Goal: Task Accomplishment & Management: Manage account settings

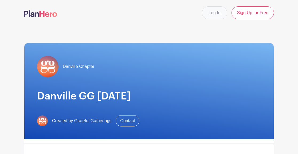
click at [215, 11] on link "Log In" at bounding box center [214, 12] width 25 height 13
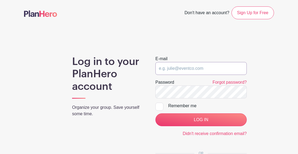
type input "[EMAIL_ADDRESS][DOMAIN_NAME]"
click at [201, 120] on input "LOG IN" at bounding box center [200, 119] width 91 height 13
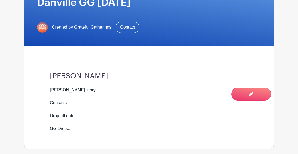
scroll to position [167, 0]
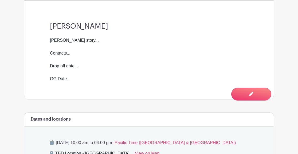
click at [67, 71] on div "Courtney story... Contacts... Drop off date... GG Date..." at bounding box center [149, 59] width 198 height 45
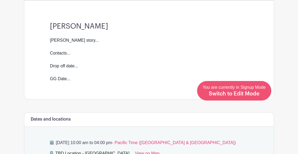
click at [255, 94] on span "Switch to Edit Mode" at bounding box center [234, 93] width 51 height 5
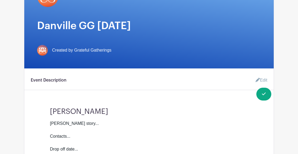
scroll to position [145, 0]
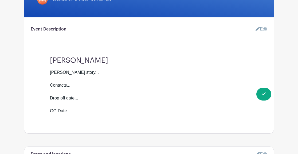
click at [61, 103] on div "Courtney story... Contacts... Drop off date... GG Date..." at bounding box center [149, 91] width 198 height 45
click at [74, 103] on div "Courtney story... Contacts... Drop off date... GG Date..." at bounding box center [149, 91] width 198 height 45
click at [78, 103] on div "Courtney story... Contacts... Drop off date... GG Date..." at bounding box center [149, 91] width 198 height 45
click at [81, 104] on div "Courtney story... Contacts... Drop off date... GG Date..." at bounding box center [149, 91] width 198 height 45
drag, startPoint x: 70, startPoint y: 103, endPoint x: 82, endPoint y: 104, distance: 12.6
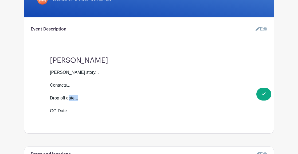
click at [82, 104] on div "Courtney story... Contacts... Drop off date... GG Date..." at bounding box center [149, 91] width 198 height 45
click at [262, 34] on link "Edit" at bounding box center [259, 29] width 16 height 11
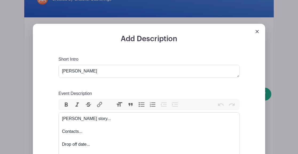
scroll to position [198, 0]
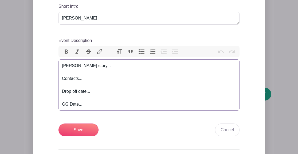
click at [93, 96] on div "Courtney story... Contacts... Drop off date... GG Date..." at bounding box center [149, 84] width 174 height 45
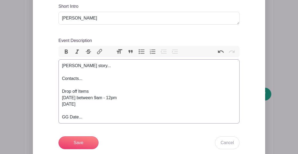
click at [85, 102] on div "Courtney story... Contacts... Drop off Items Sat. Sept 13 between 9am - 12pm Su…" at bounding box center [149, 91] width 174 height 58
click at [98, 109] on div "Courtney story... Contacts... Drop off Items Sat. Sept 13th between 9am - 12pm …" at bounding box center [149, 91] width 174 height 58
click at [106, 104] on div "Courtney story... Contacts... Drop off Items Sat. Sept 13th between 9am - 12pm …" at bounding box center [149, 91] width 174 height 58
click at [95, 109] on div "Courtney story... Contacts... Drop off Items Sat. Sept 13th 9am - 12pm Sun. Sep…" at bounding box center [149, 91] width 174 height 58
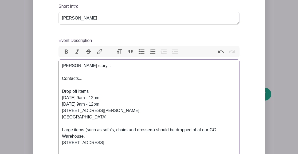
scroll to position [200, 0]
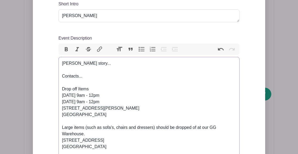
click at [70, 144] on div "Courtney story... Contacts... Drop off Items Sat. Sept 13th 9am - 12pm Sun. Sep…" at bounding box center [149, 111] width 174 height 102
click at [105, 151] on div "Courtney story... Contacts... Drop off Items Sat. Sept 13th 9am - 12pm Sun. Sep…" at bounding box center [149, 111] width 174 height 102
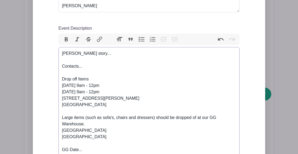
scroll to position [211, 0]
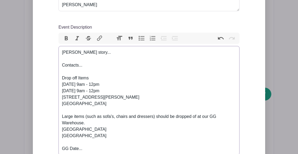
click at [90, 128] on div "Courtney story... Contacts... Drop off Items Sat. Sept 13th 9am - 12pm Sun. Sep…" at bounding box center [149, 100] width 174 height 102
click at [90, 126] on div "Courtney story... Contacts... Drop off Items Sat. Sept 13th 9am - 12pm Sun. Sep…" at bounding box center [149, 103] width 174 height 109
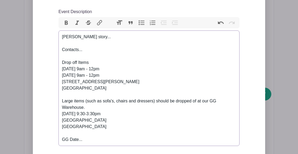
scroll to position [263, 0]
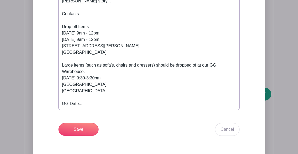
click at [76, 107] on div "Courtney story... Contacts... Drop off Items Sat. Sept 13th 9am - 12pm Sun. Sep…" at bounding box center [149, 52] width 174 height 109
click at [87, 107] on div "Courtney story... Contacts... Drop off Items Sat. Sept 13th 9am - 12pm Sun. Sep…" at bounding box center [149, 52] width 174 height 109
drag, startPoint x: 87, startPoint y: 109, endPoint x: 57, endPoint y: 109, distance: 29.9
click at [57, 109] on div "Add Description Short Intro Courtney Event Description Bold Italic Strikethroug…" at bounding box center [149, 57] width 207 height 280
drag, startPoint x: 92, startPoint y: 32, endPoint x: 59, endPoint y: 30, distance: 32.6
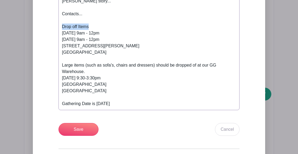
click at [59, 30] on trix-editor "Courtney story... Contacts... Drop off Items Sat. Sept 13th 9am - 12pm Sun. Sep…" at bounding box center [148, 52] width 181 height 115
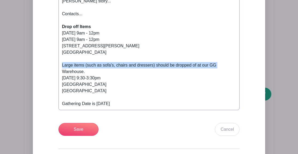
drag, startPoint x: 62, startPoint y: 70, endPoint x: 220, endPoint y: 71, distance: 157.4
click at [220, 71] on div "Courtney story... Contacts... Drop off Items Sat. Sept 13th 9am - 12pm Sun. Sep…" at bounding box center [149, 52] width 174 height 109
click at [220, 69] on div "Courtney story... Contacts... Drop off Items Sat. Sept 13th 9am - 12pm Sun. Sep…" at bounding box center [149, 52] width 174 height 109
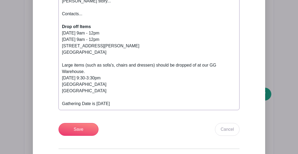
click at [197, 70] on div "Courtney story... Contacts... Drop off Items Sat. Sept 13th 9am - 12pm Sun. Sep…" at bounding box center [149, 52] width 174 height 109
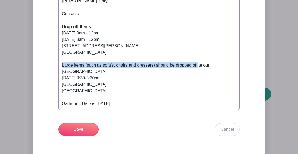
drag, startPoint x: 200, startPoint y: 71, endPoint x: 60, endPoint y: 71, distance: 139.6
click at [62, 71] on trix-editor "Courtney story... Contacts... Drop off Items Sat. Sept 13th 9am - 12pm Sun. Sep…" at bounding box center [148, 52] width 181 height 115
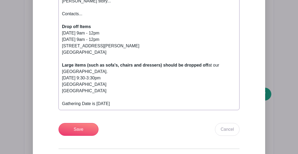
click at [192, 81] on div "Courtney story... Contacts... Drop off Items Sat. Sept 13th 9am - 12pm Sun. Sep…" at bounding box center [149, 52] width 174 height 109
drag, startPoint x: 163, startPoint y: 69, endPoint x: 207, endPoint y: 70, distance: 43.8
click at [207, 67] on strong "Large items (such as sofa's, chairs and dressers) should be dropped off" at bounding box center [135, 65] width 146 height 5
type trix-editor "<div>Courtney story...<br><br>Contacts...<br><br><strong>Drop off Items</strong…"
click at [198, 107] on div "Courtney story... Contacts... Drop off Items Sat. Sept 13th 9am - 12pm Sun. Sep…" at bounding box center [149, 52] width 174 height 109
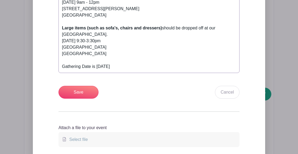
scroll to position [299, 0]
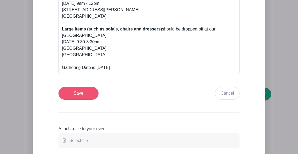
click at [73, 97] on input "Save" at bounding box center [78, 93] width 40 height 13
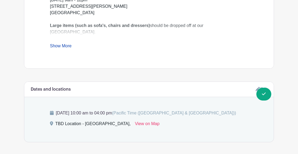
scroll to position [346, 0]
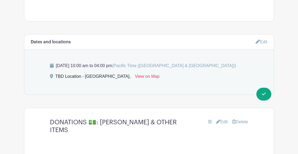
click at [261, 46] on link "Edit" at bounding box center [261, 41] width 12 height 9
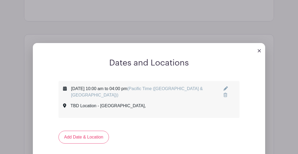
click at [121, 94] on div "Saturday, November 09, 2024 at 10:00 am to 04:00 pm (Pacific Time (US & Canada))" at bounding box center [147, 91] width 152 height 13
click at [223, 90] on icon at bounding box center [225, 88] width 4 height 4
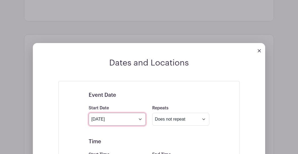
click at [140, 124] on input "Nov 9 2024" at bounding box center [117, 119] width 57 height 13
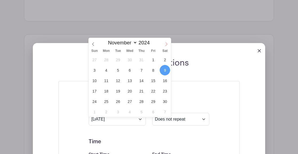
click at [166, 43] on icon at bounding box center [166, 44] width 4 height 4
select select "11"
click at [166, 43] on icon at bounding box center [166, 44] width 4 height 4
type input "2025"
click at [166, 43] on icon at bounding box center [166, 44] width 4 height 4
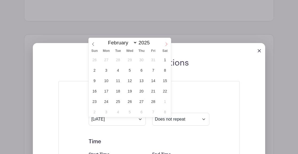
click at [166, 43] on icon at bounding box center [166, 44] width 4 height 4
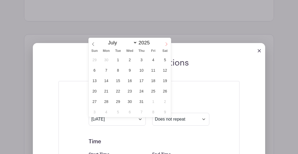
click at [166, 43] on icon at bounding box center [166, 44] width 4 height 4
select select "8"
click at [127, 82] on span "17" at bounding box center [129, 80] width 10 height 10
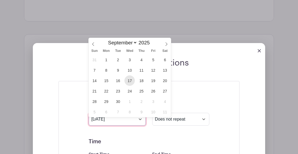
type input "Sep 17 2025"
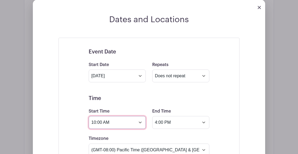
click at [142, 127] on input "10:00 AM" at bounding box center [117, 122] width 57 height 13
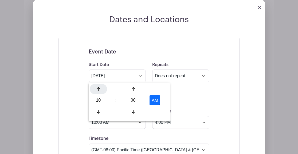
click at [98, 88] on icon at bounding box center [98, 89] width 3 height 4
type input "12:00 PM"
click at [204, 101] on h5 "Time" at bounding box center [149, 98] width 121 height 6
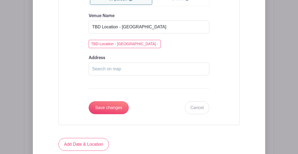
scroll to position [570, 0]
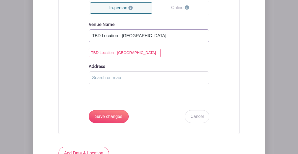
drag, startPoint x: 139, startPoint y: 41, endPoint x: 122, endPoint y: 42, distance: 16.6
click at [122, 42] on input "TBD Location - Vallejo" at bounding box center [149, 35] width 121 height 13
type input "TBD Location - Danville"
click at [114, 82] on input "Address" at bounding box center [149, 77] width 121 height 13
click at [114, 123] on input "Save changes" at bounding box center [109, 116] width 40 height 13
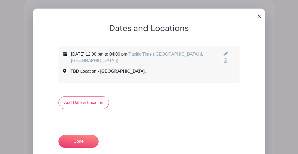
scroll to position [336, 0]
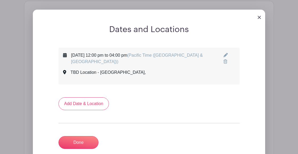
click at [224, 57] on icon at bounding box center [225, 55] width 4 height 4
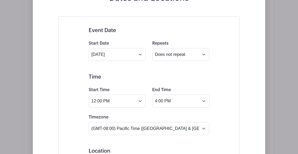
scroll to position [327, 0]
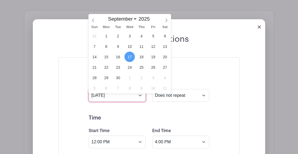
click at [140, 100] on input "Sep 17 2025" at bounding box center [117, 95] width 57 height 13
click at [167, 45] on span "13" at bounding box center [165, 46] width 10 height 10
type input "Sep 13 2025"
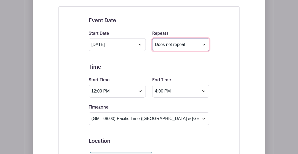
scroll to position [419, 0]
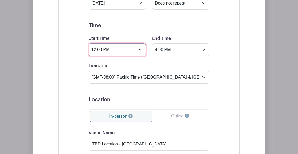
click at [140, 55] on input "12:00 PM" at bounding box center [117, 49] width 57 height 13
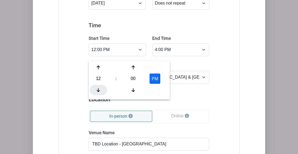
click at [99, 89] on icon at bounding box center [98, 90] width 3 height 4
click at [98, 66] on icon at bounding box center [98, 67] width 3 height 4
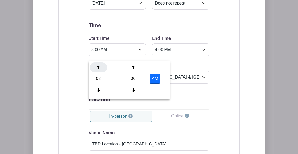
type input "9:00 AM"
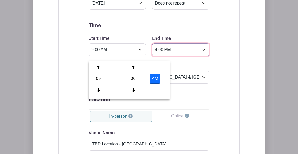
click at [205, 56] on input "4:00 PM" at bounding box center [180, 49] width 57 height 13
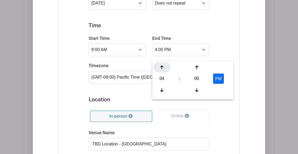
click at [161, 65] on icon at bounding box center [161, 67] width 3 height 4
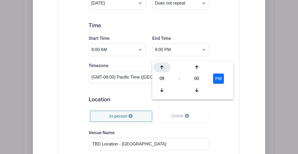
click at [161, 65] on icon at bounding box center [161, 67] width 3 height 4
click at [218, 77] on button "AM" at bounding box center [218, 78] width 11 height 10
type input "12:00 PM"
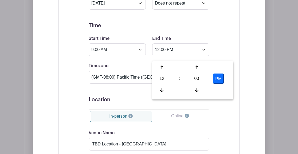
click at [261, 33] on div "Dates and Locations Event Date Start Date Sep 13 2025 Repeats Does not repeat D…" at bounding box center [149, 130] width 232 height 377
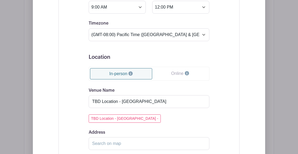
scroll to position [508, 0]
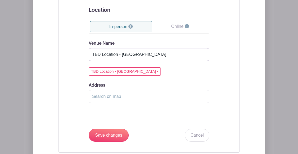
click at [145, 58] on input "TBD Location - Danville" at bounding box center [149, 54] width 121 height 13
drag, startPoint x: 142, startPoint y: 60, endPoint x: 89, endPoint y: 59, distance: 53.4
click at [89, 59] on input "TBD Location - Danville" at bounding box center [149, 54] width 121 height 13
type input "Kristine's"
click at [154, 76] on div "TBD Location - Danville -" at bounding box center [149, 71] width 121 height 8
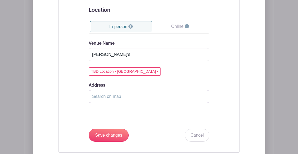
click at [125, 103] on input "Address" at bounding box center [149, 96] width 121 height 13
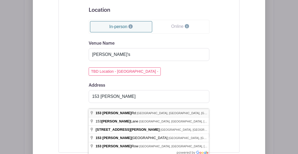
type input "153 Smith Rd, Alamo, CA, USA"
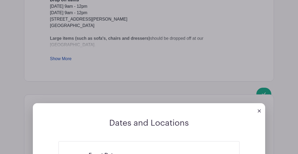
scroll to position [253, 0]
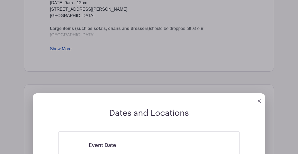
click at [258, 102] on img at bounding box center [259, 100] width 3 height 3
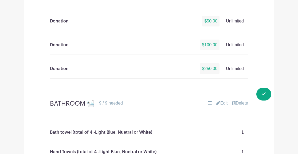
scroll to position [384, 0]
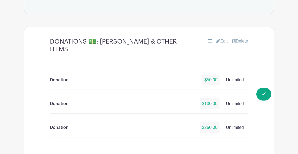
click at [221, 44] on link "Edit" at bounding box center [222, 41] width 12 height 6
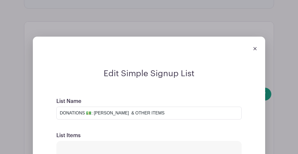
scroll to position [397, 0]
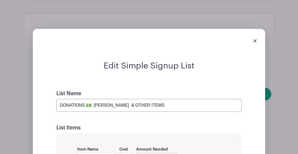
drag, startPoint x: 158, startPoint y: 110, endPoint x: 93, endPoint y: 109, distance: 65.4
click at [93, 109] on input "DONATIONS 💵: [PERSON_NAME] & OTHER ITEMS" at bounding box center [148, 105] width 185 height 13
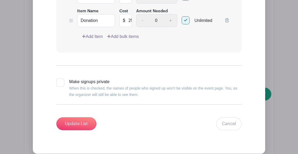
scroll to position [591, 0]
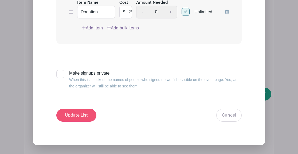
type input "DONATIONS 💵:Bunk Beds, Mattresses and other miscellaneous items"
click at [69, 121] on input "Update List" at bounding box center [76, 115] width 40 height 13
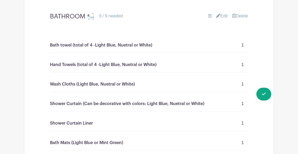
scroll to position [486, 0]
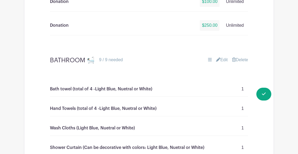
click at [222, 63] on link "Edit" at bounding box center [222, 60] width 12 height 6
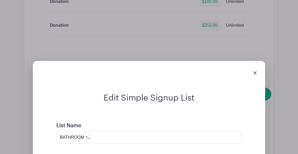
click at [254, 74] on img at bounding box center [254, 72] width 3 height 3
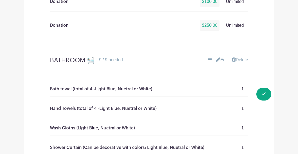
click at [219, 63] on link "Edit" at bounding box center [222, 60] width 12 height 6
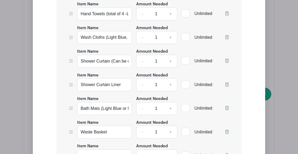
scroll to position [685, 0]
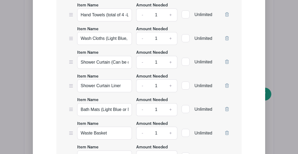
click at [228, 88] on icon at bounding box center [227, 85] width 4 height 4
click at [227, 135] on icon at bounding box center [227, 132] width 4 height 4
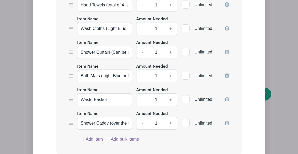
scroll to position [696, 0]
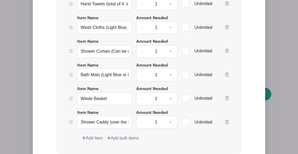
click at [227, 124] on icon at bounding box center [227, 122] width 4 height 4
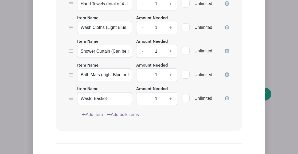
click at [101, 118] on link "Add Item" at bounding box center [92, 114] width 21 height 6
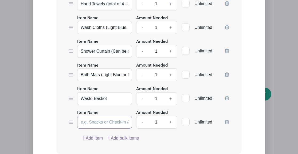
click at [100, 127] on input "Item Name" at bounding box center [104, 122] width 55 height 13
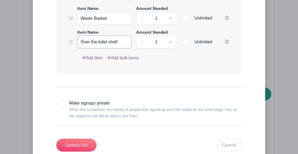
scroll to position [820, 0]
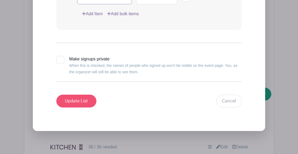
type input "Over the toilet shelf"
click at [80, 107] on input "Update List" at bounding box center [76, 100] width 40 height 13
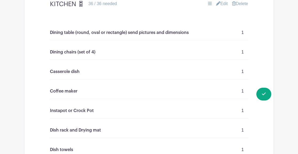
scroll to position [715, 0]
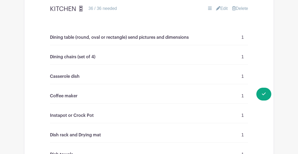
click at [223, 11] on link "Edit" at bounding box center [222, 8] width 12 height 6
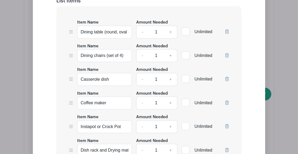
scroll to position [823, 0]
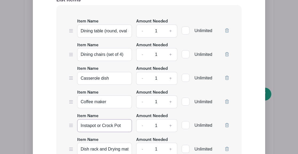
click at [80, 130] on input "Instapot or Crock Pot" at bounding box center [104, 125] width 55 height 13
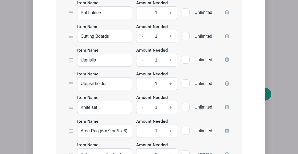
scroll to position [1323, 0]
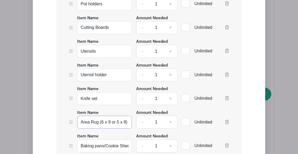
click at [109, 128] on input "Area Rug (6 x 9 or 5 x 8) neutral" at bounding box center [104, 122] width 55 height 13
click at [115, 128] on input "Area Rug (6 x 9 or 5 x 8) neutral" at bounding box center [104, 122] width 55 height 13
